Goal: Information Seeking & Learning: Learn about a topic

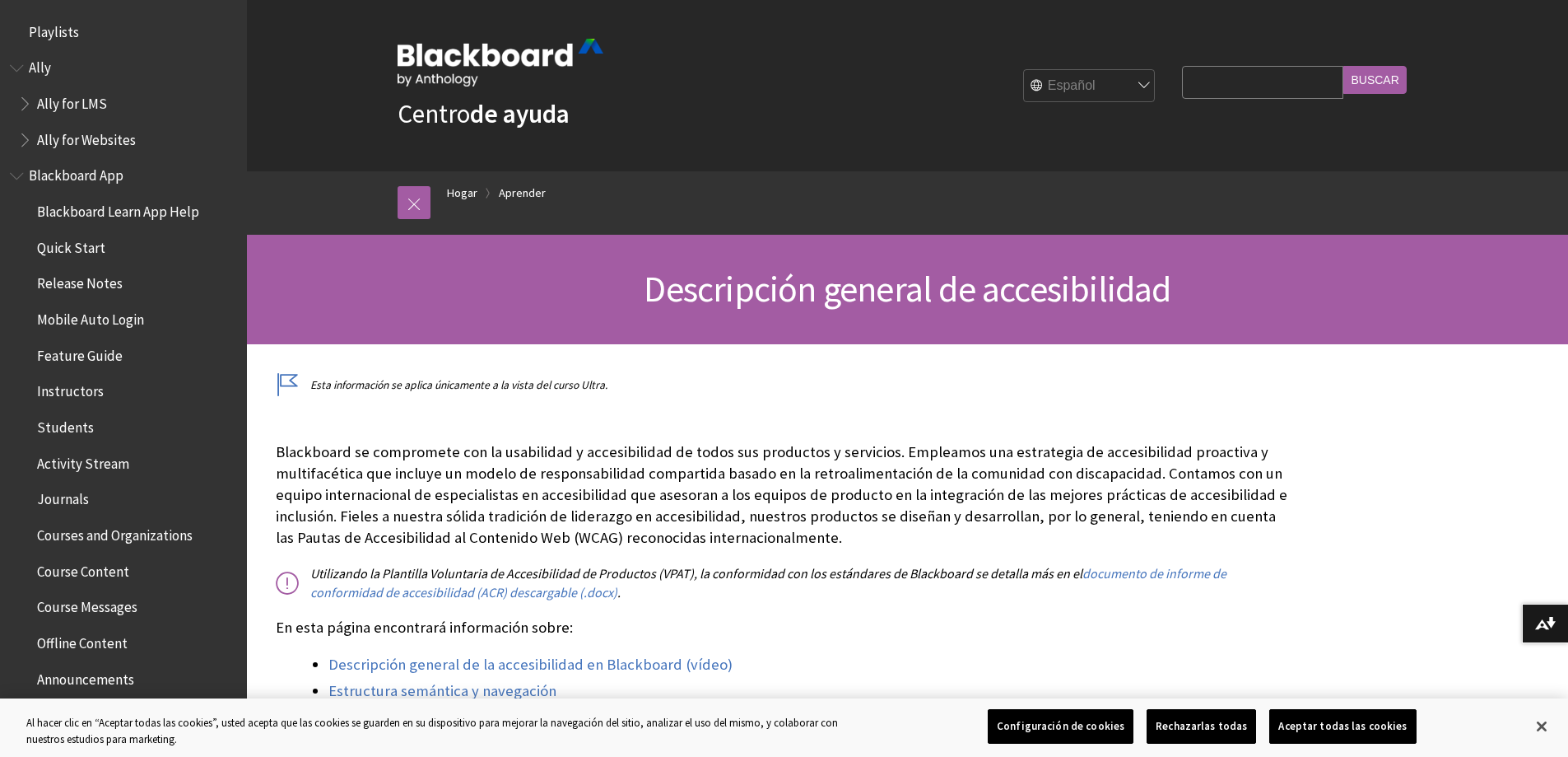
scroll to position [1431, 0]
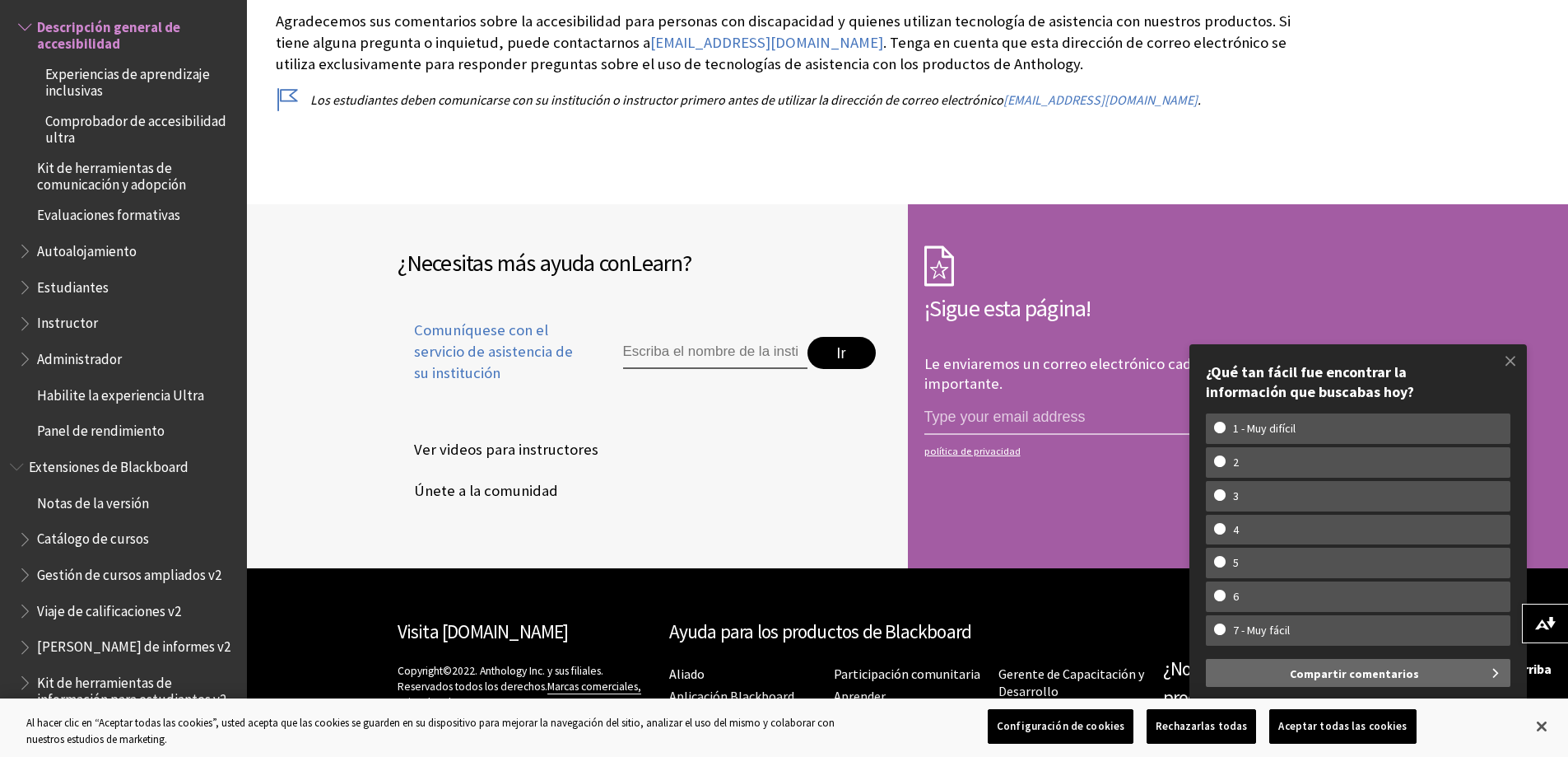
scroll to position [7307, 0]
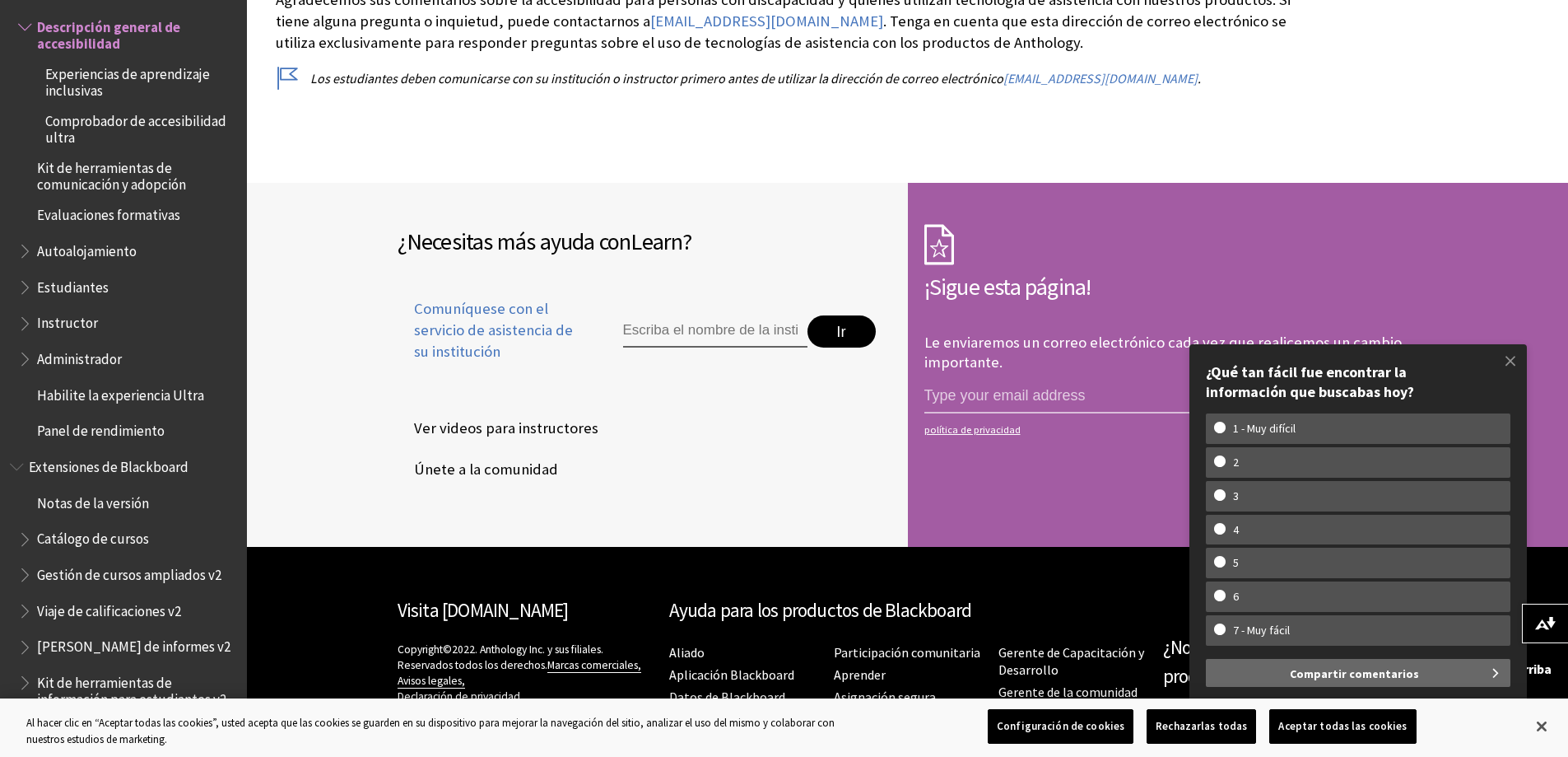
click at [87, 296] on font "Estudiantes" at bounding box center [72, 288] width 71 height 18
